Goal: Transaction & Acquisition: Purchase product/service

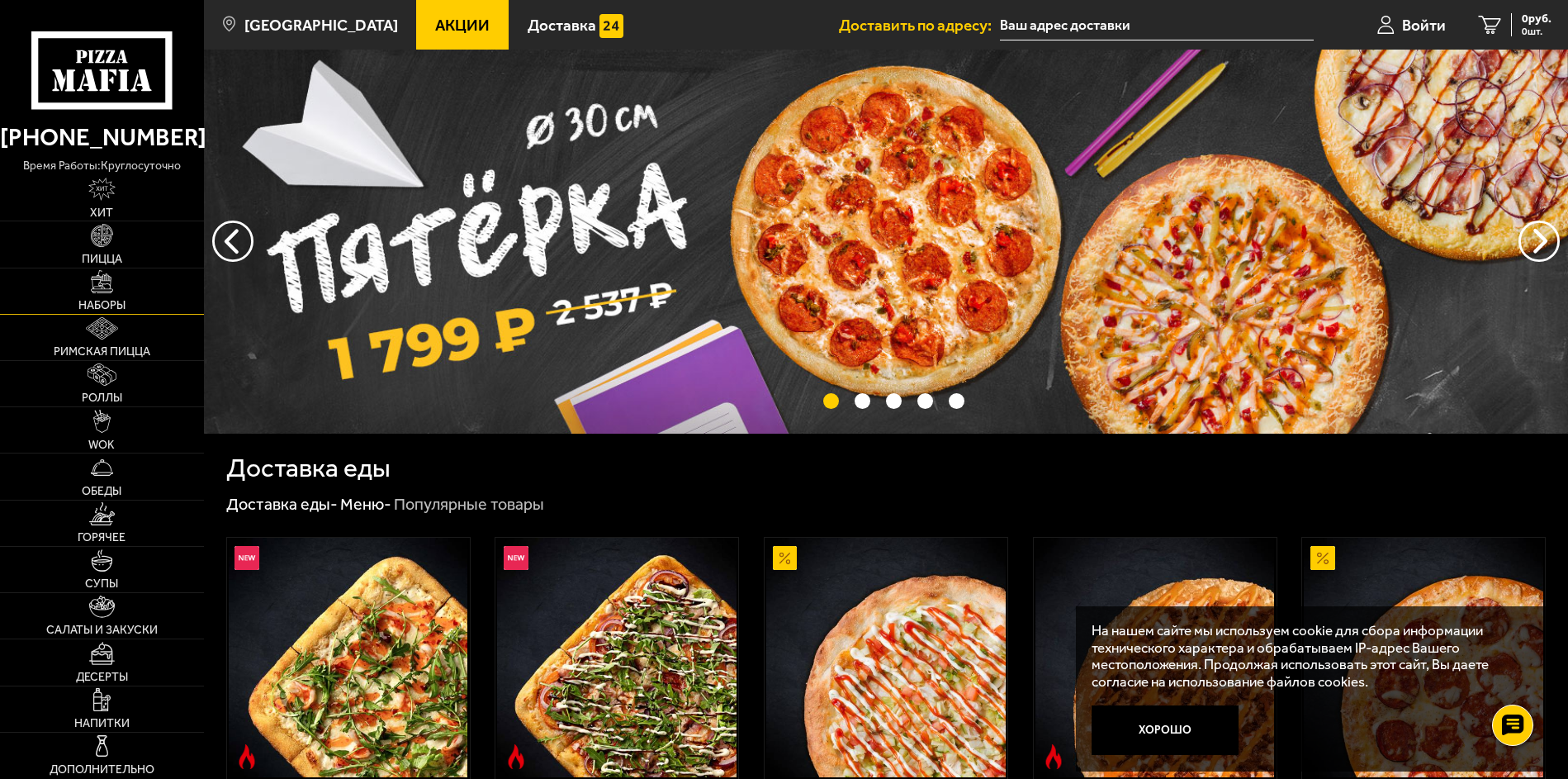
click at [111, 289] on img at bounding box center [103, 281] width 23 height 23
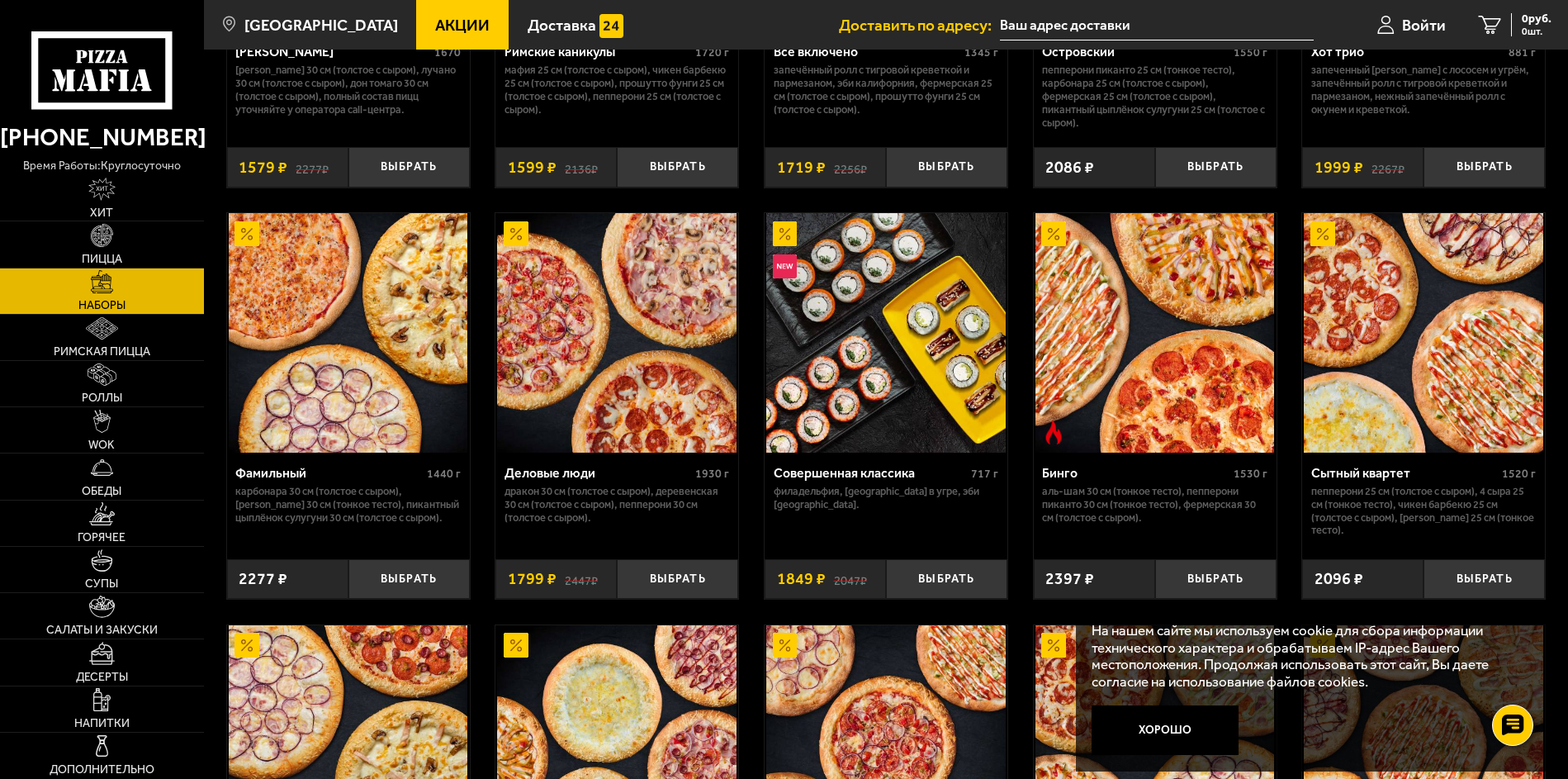
scroll to position [1652, 0]
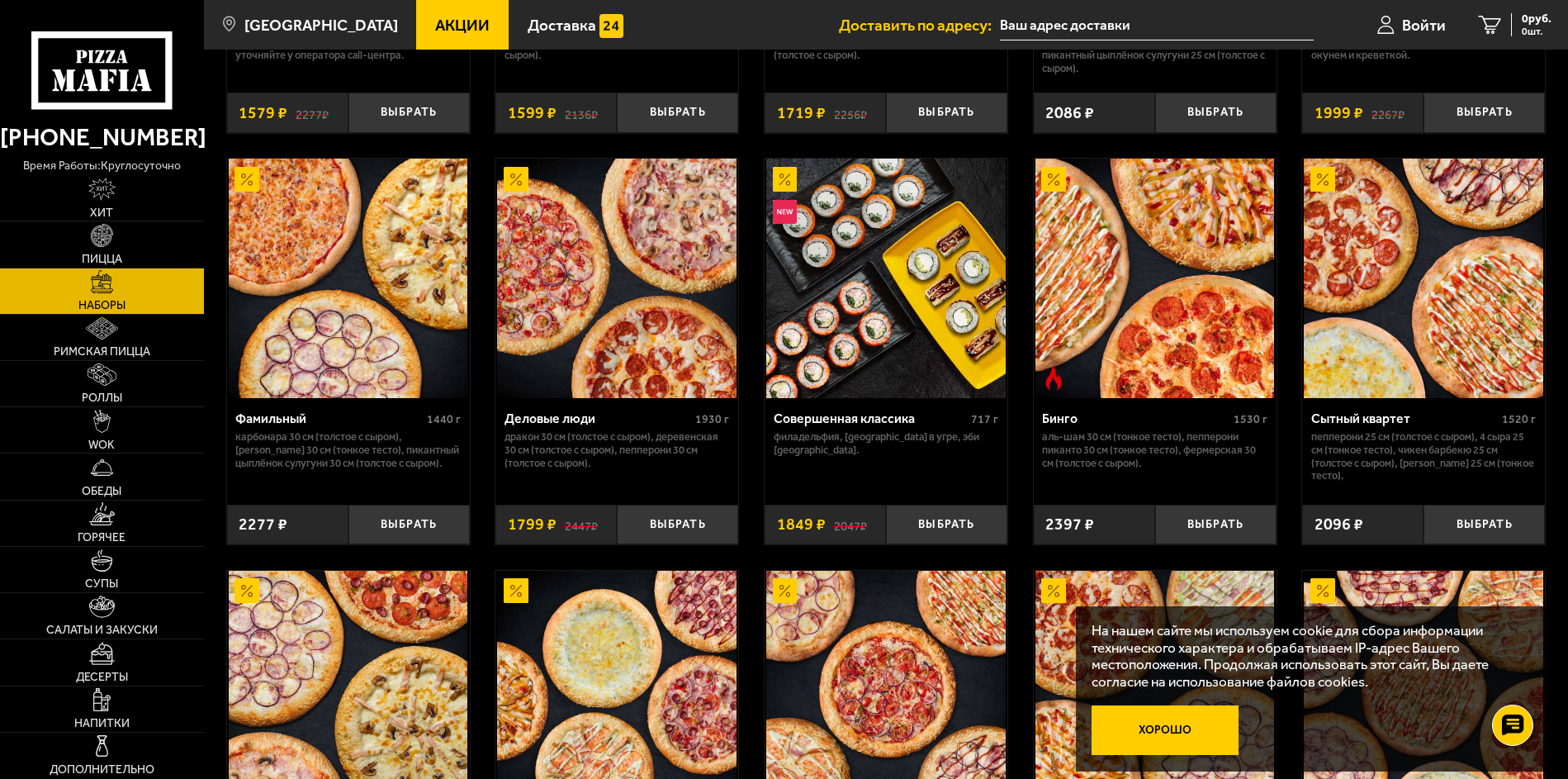
click at [1172, 725] on button "Хорошо" at bounding box center [1164, 730] width 147 height 48
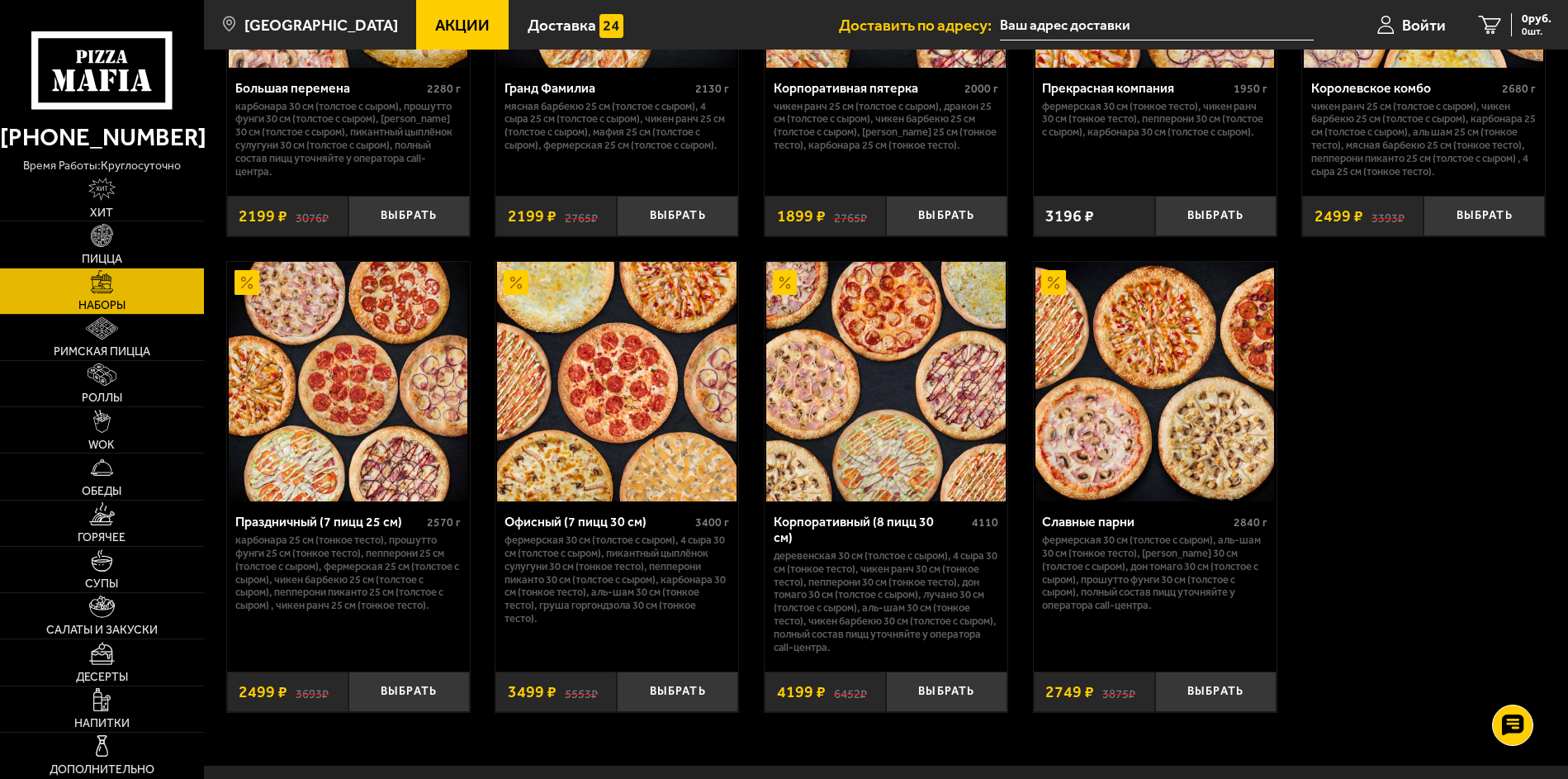
scroll to position [2478, 0]
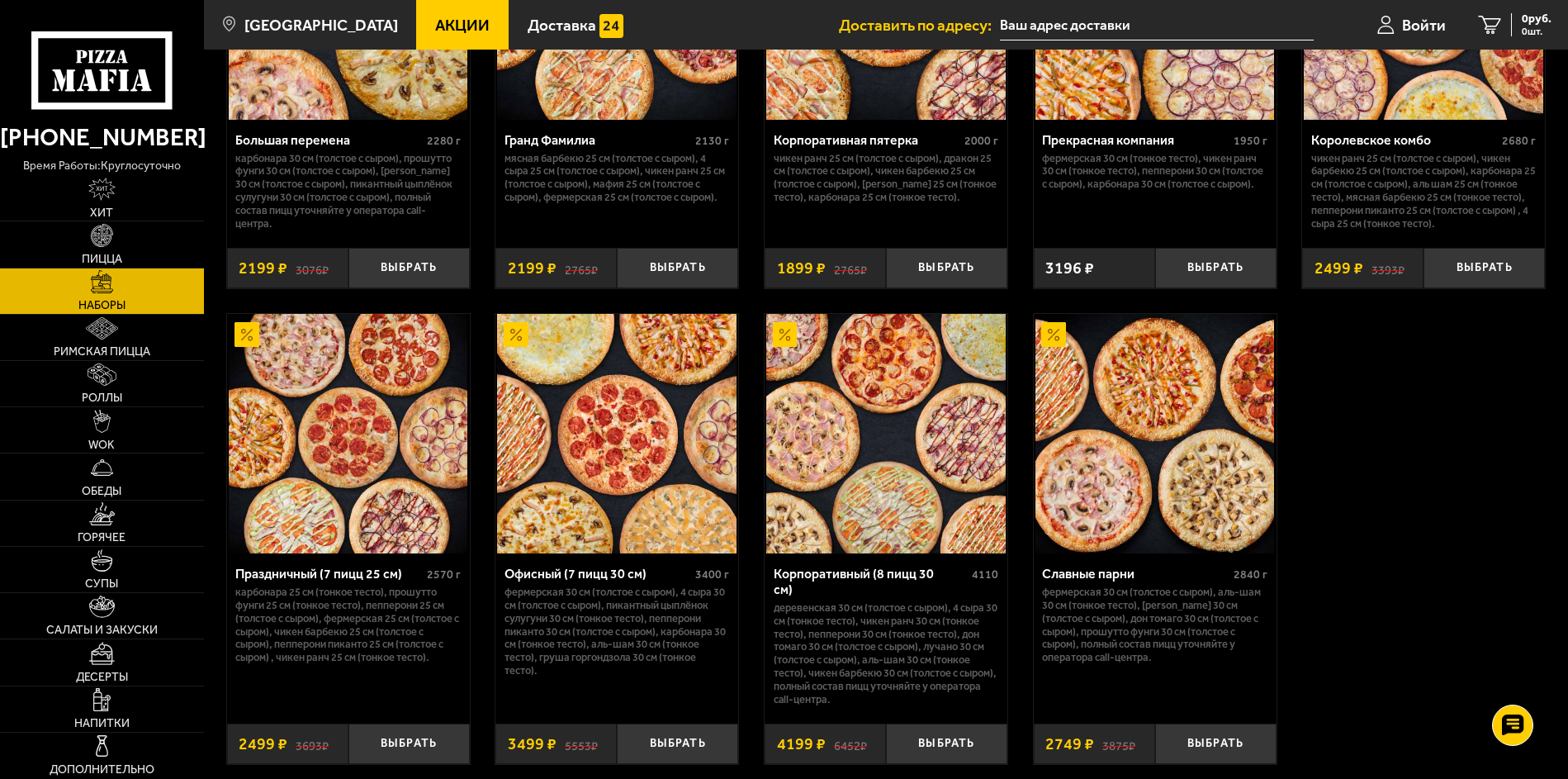
scroll to position [2312, 0]
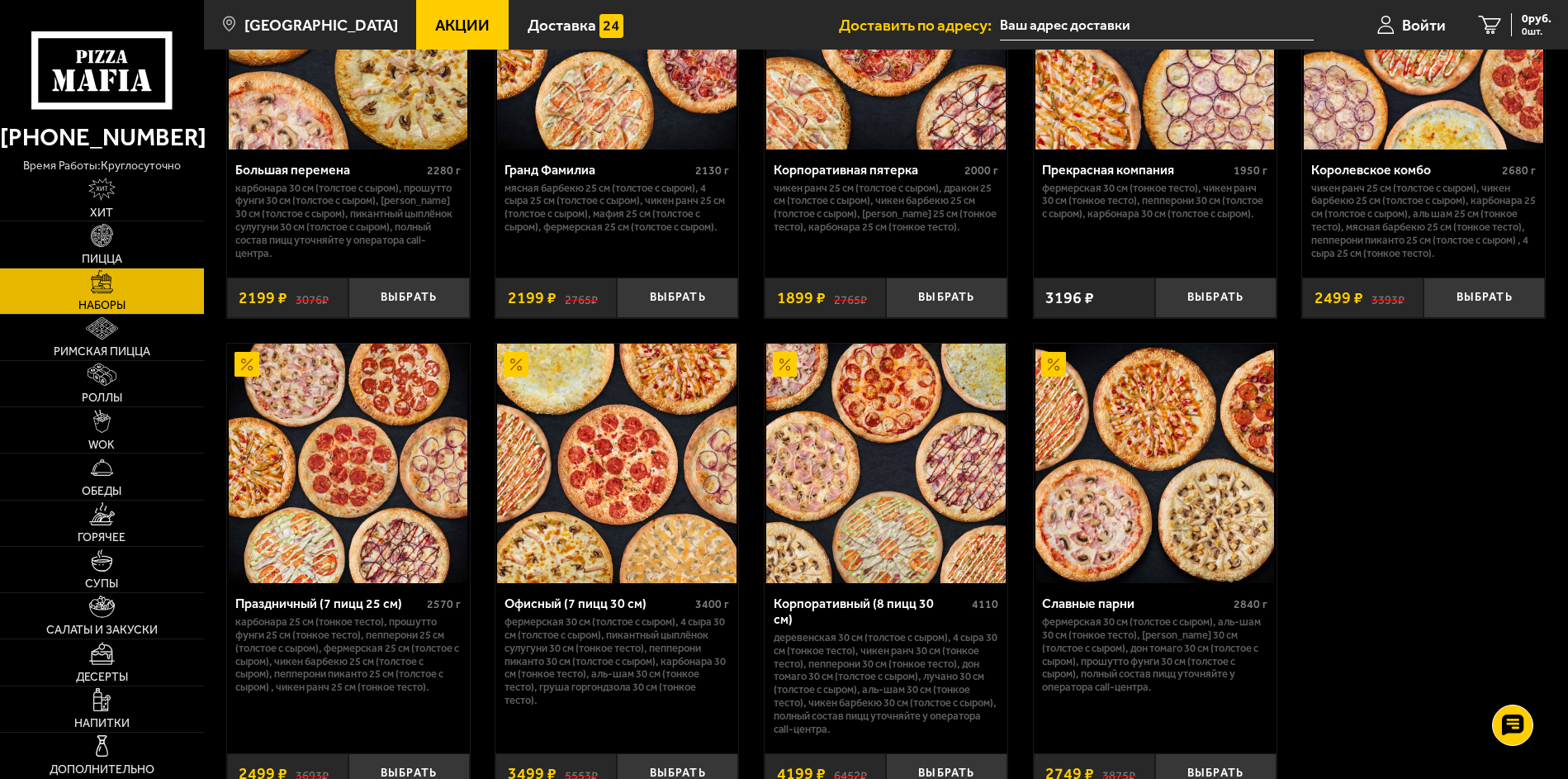
click at [630, 484] on img at bounding box center [616, 464] width 239 height 239
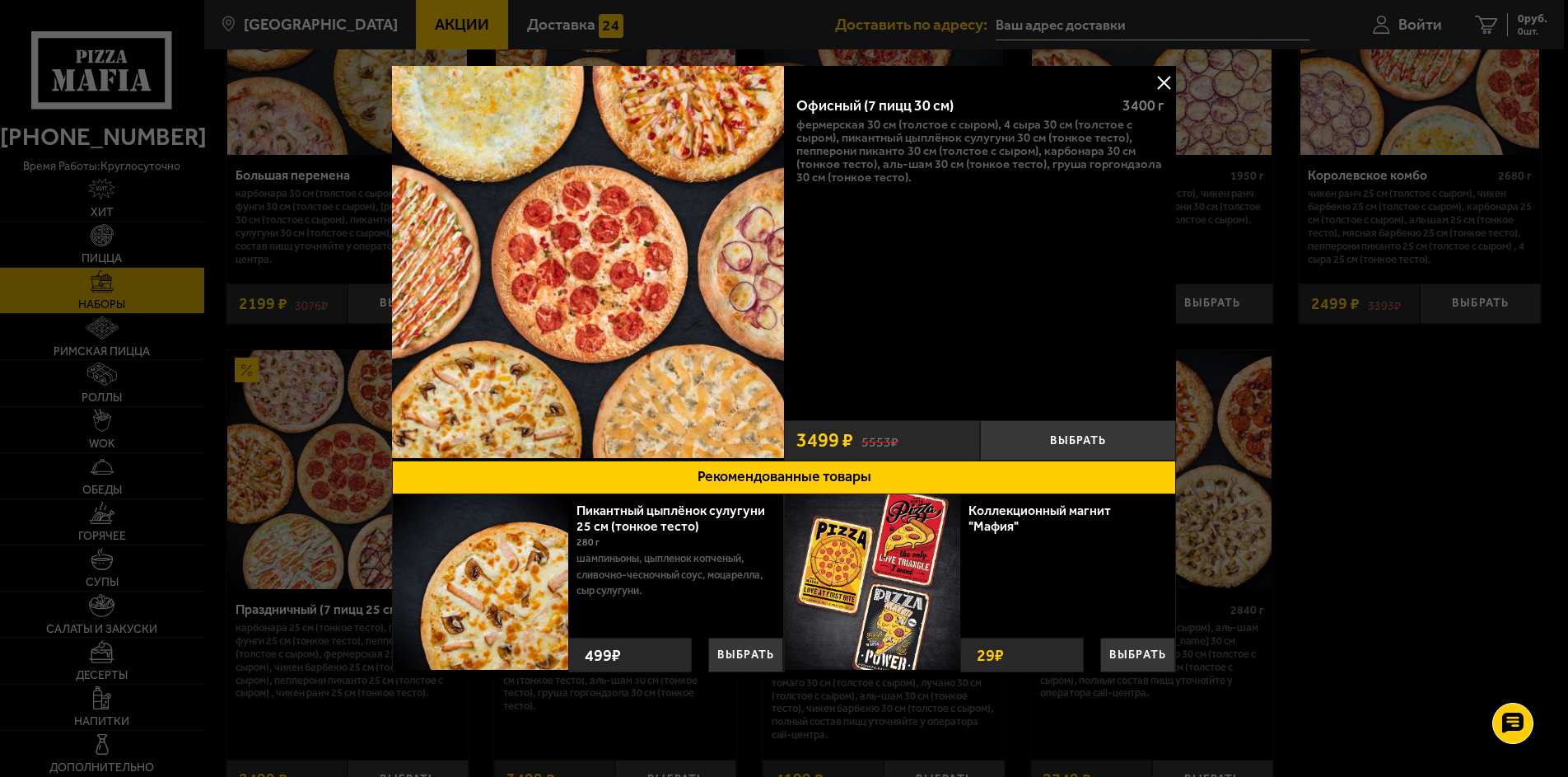
click at [1173, 77] on button at bounding box center [1163, 82] width 25 height 25
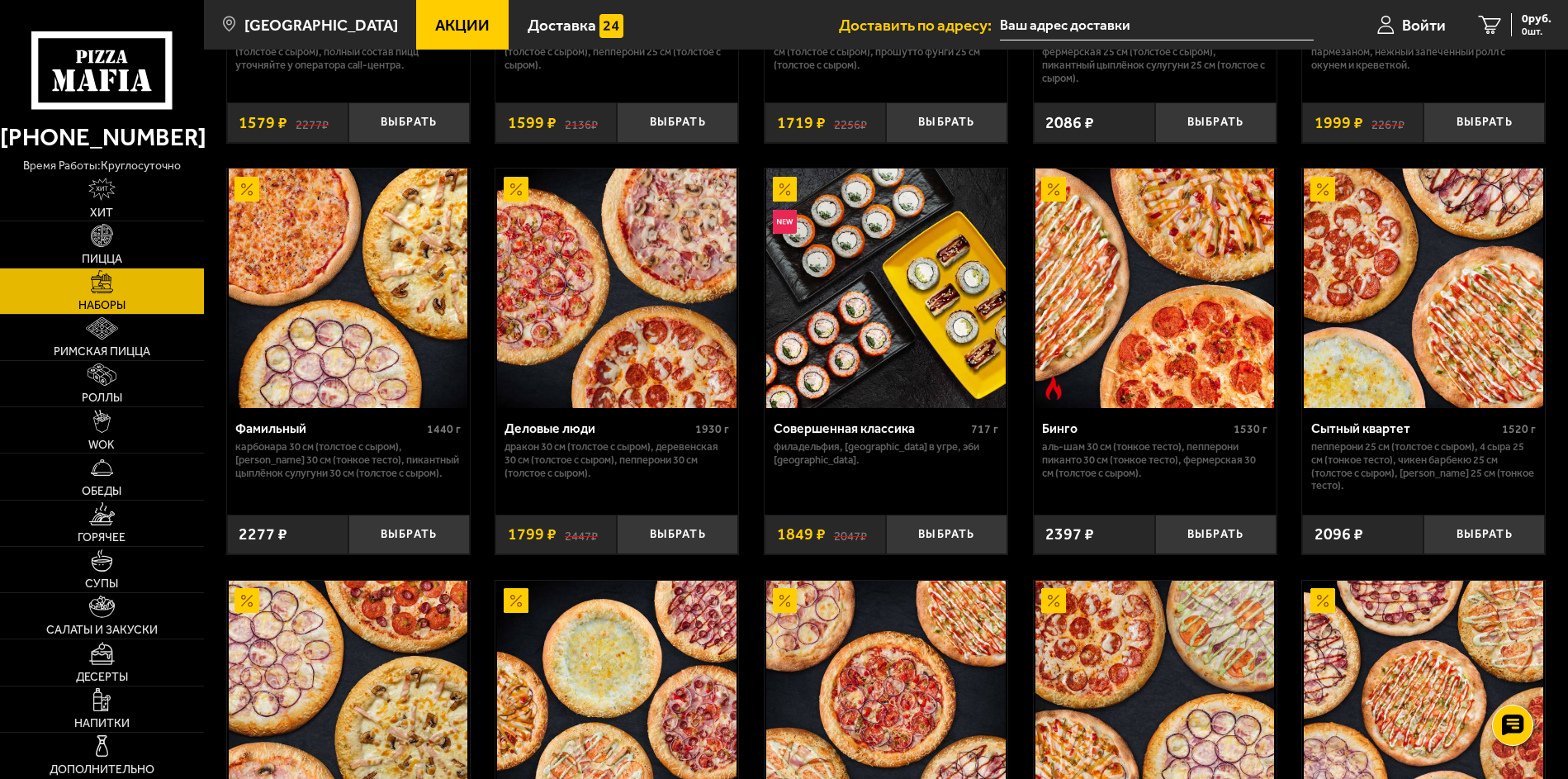
scroll to position [1652, 0]
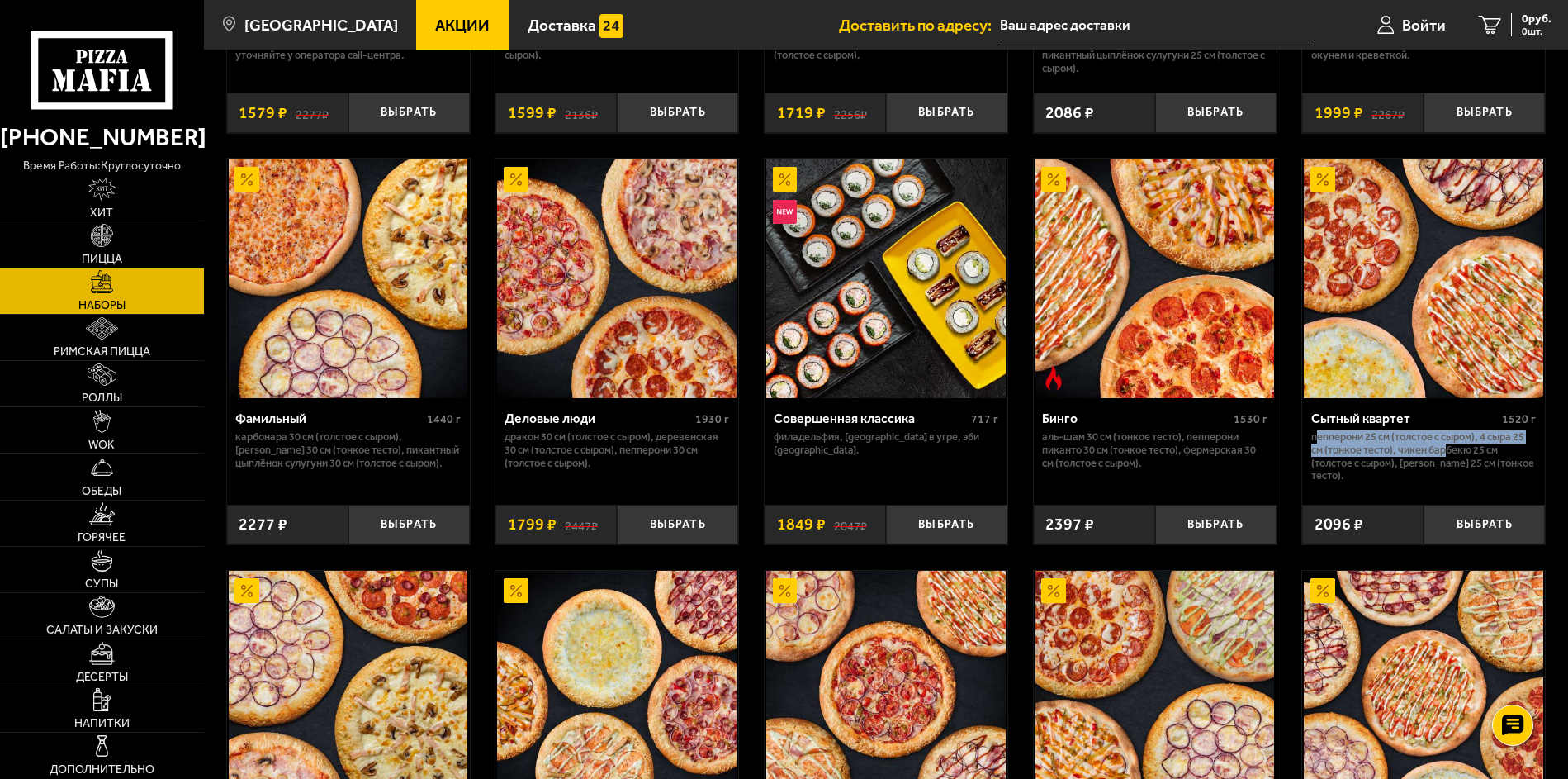
drag, startPoint x: 1315, startPoint y: 441, endPoint x: 1448, endPoint y: 459, distance: 134.2
click at [1448, 459] on p "Пепперони 25 см (толстое с сыром), 4 сыра 25 см (тонкое тесто), Чикен Барбекю 2…" at bounding box center [1424, 456] width 224 height 52
click at [1457, 451] on p "Пепперони 25 см (толстое с сыром), 4 сыра 25 см (тонкое тесто), Чикен Барбекю 2…" at bounding box center [1424, 456] width 224 height 52
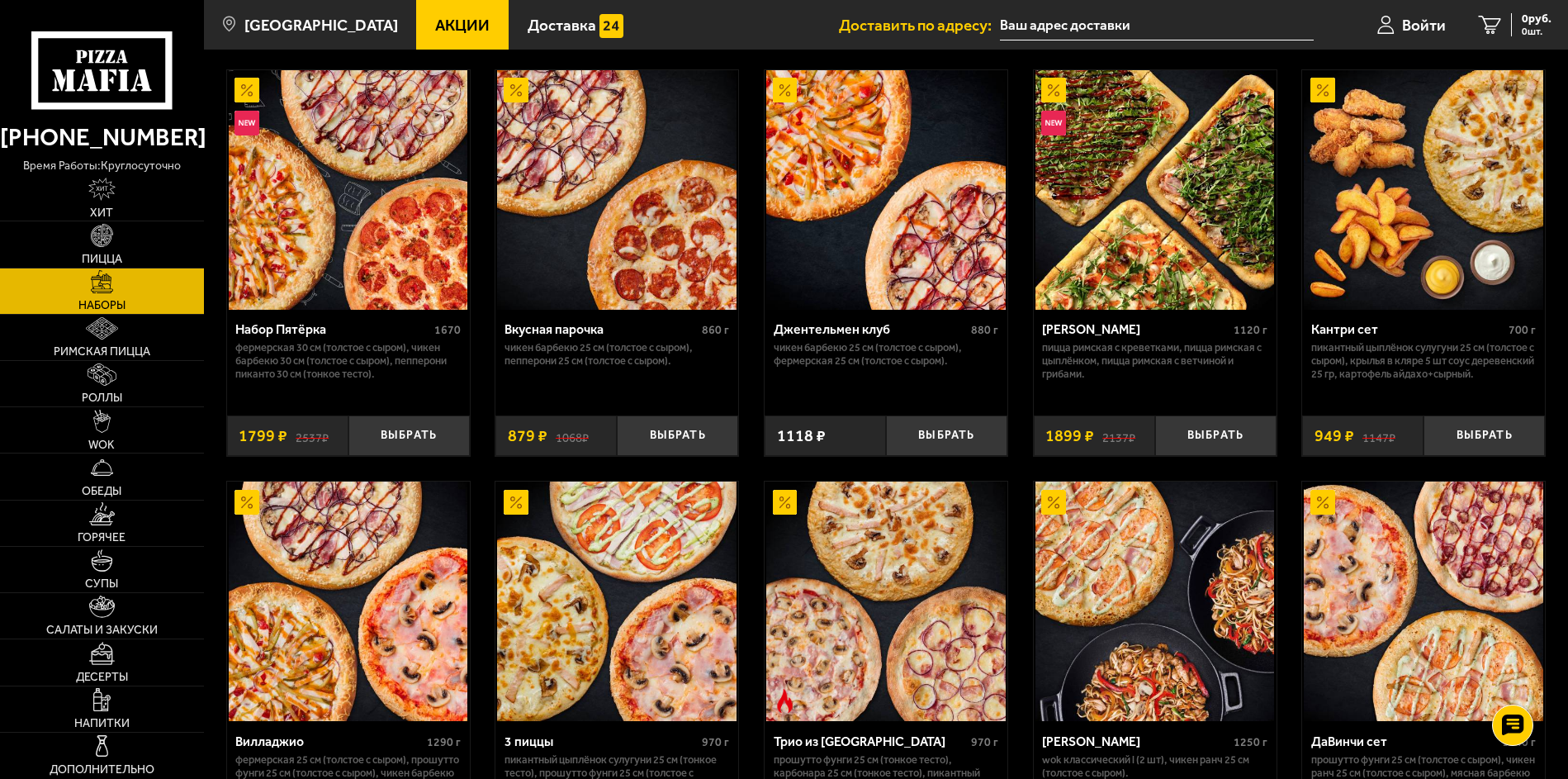
scroll to position [0, 0]
